Goal: Navigation & Orientation: Go to known website

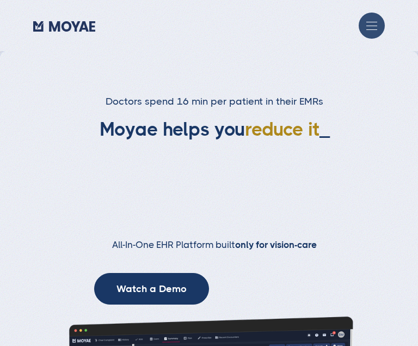
type input "Loading..."
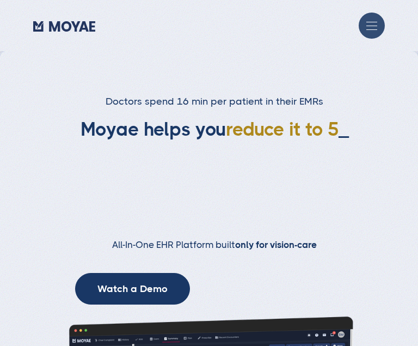
click at [362, 21] on div "menu" at bounding box center [372, 26] width 26 height 26
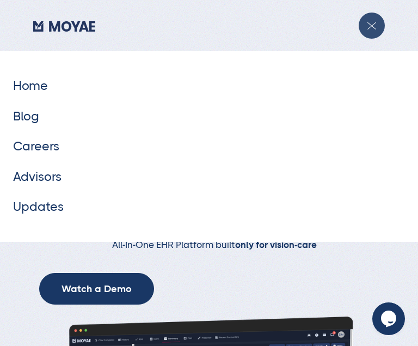
drag, startPoint x: 350, startPoint y: 258, endPoint x: 381, endPoint y: 44, distance: 216.7
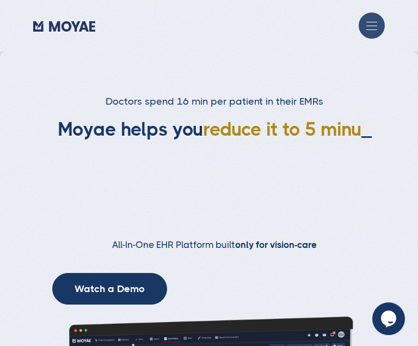
click at [378, 26] on div "menu" at bounding box center [372, 26] width 26 height 26
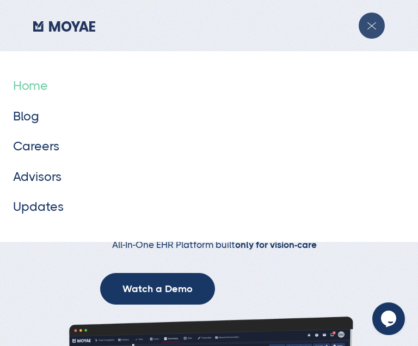
click at [36, 87] on link "Home" at bounding box center [30, 86] width 35 height 14
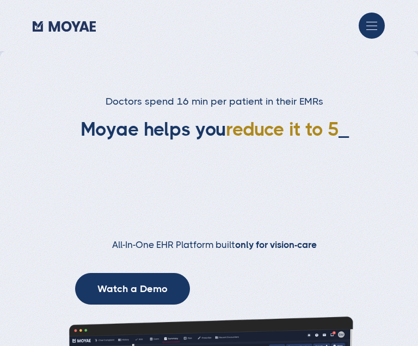
click at [81, 28] on img "home" at bounding box center [64, 26] width 63 height 10
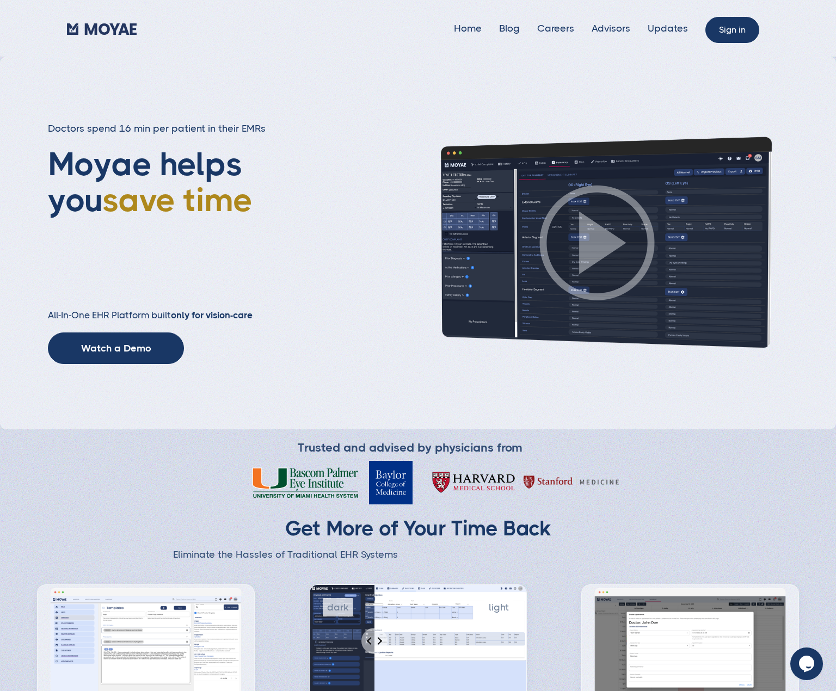
click at [417, 30] on link "Sign in" at bounding box center [732, 30] width 54 height 26
